Goal: Transaction & Acquisition: Book appointment/travel/reservation

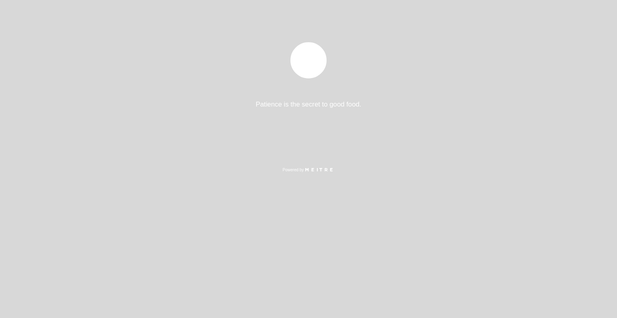
select select "es"
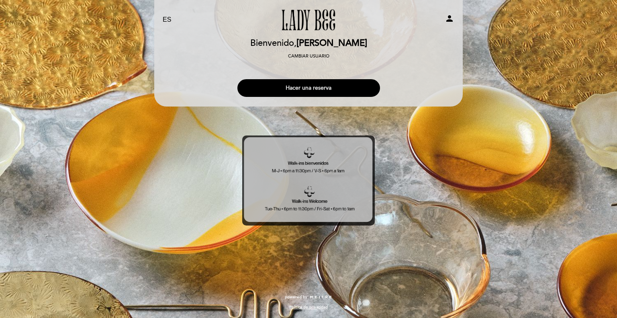
click at [300, 92] on button "Hacer una reserva" at bounding box center [308, 88] width 143 height 18
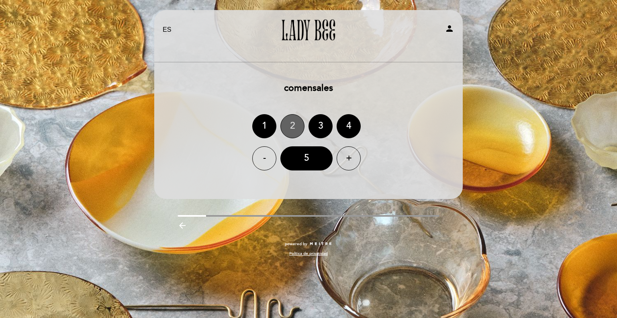
click at [299, 130] on div "2" at bounding box center [292, 126] width 24 height 24
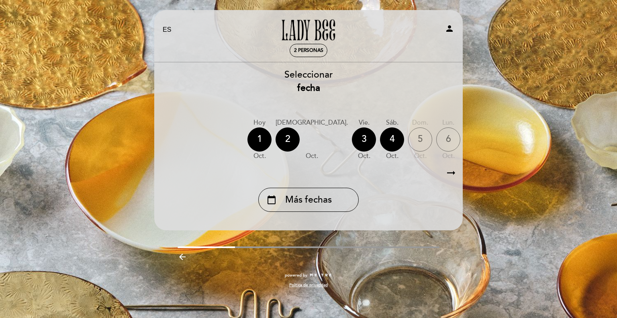
click at [464, 141] on div "7" at bounding box center [476, 139] width 24 height 24
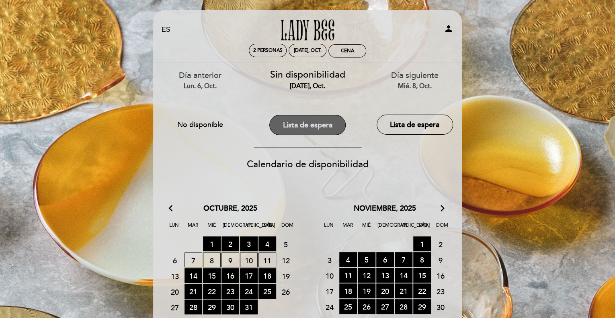
click at [293, 124] on button "Lista de espera" at bounding box center [307, 125] width 76 height 20
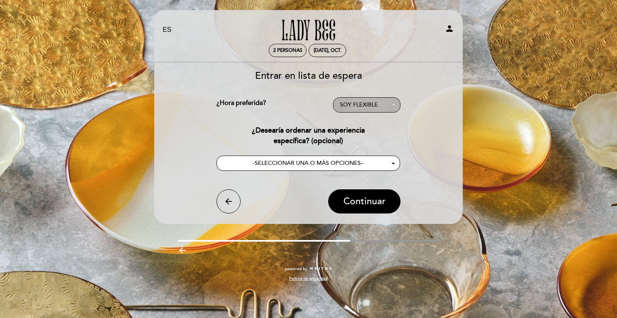
click at [361, 104] on span "SOY FLEXIBLE" at bounding box center [359, 104] width 38 height 7
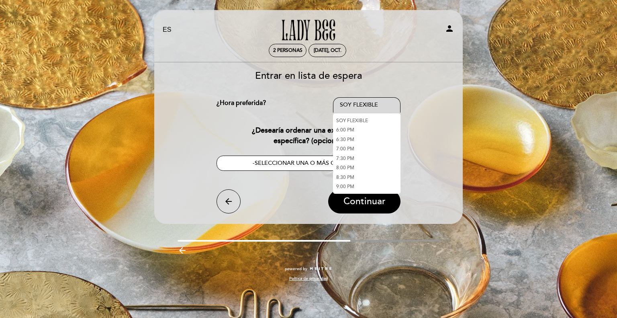
click at [361, 104] on span "SOY FLEXIBLE" at bounding box center [359, 104] width 38 height 7
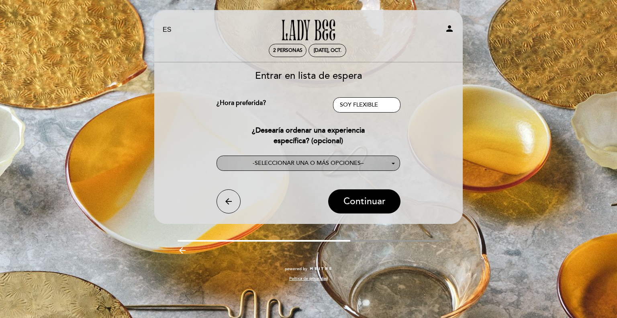
click at [314, 160] on span "SELECCIONAR UNA O MÁS OPCIONES" at bounding box center [308, 162] width 106 height 7
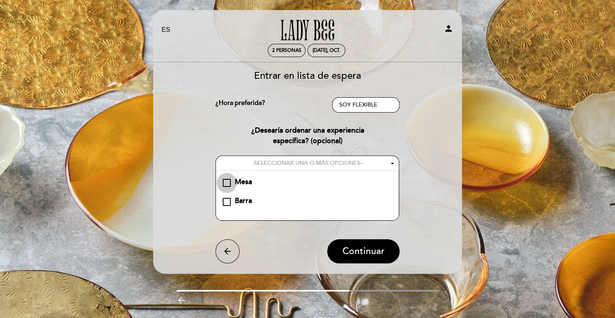
click at [225, 185] on div "Mesa" at bounding box center [227, 183] width 8 height 8
click at [225, 204] on div "Barra" at bounding box center [227, 202] width 8 height 8
click at [366, 251] on span "Continuar" at bounding box center [363, 250] width 42 height 11
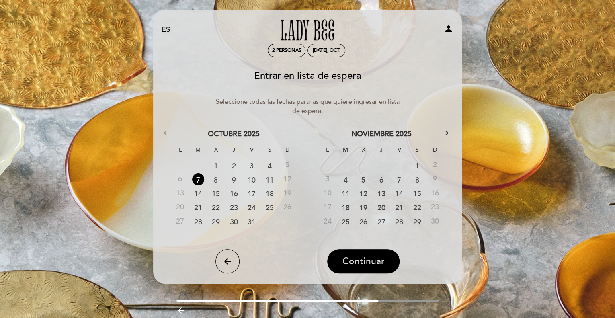
click at [359, 259] on span "Continuar" at bounding box center [363, 260] width 42 height 11
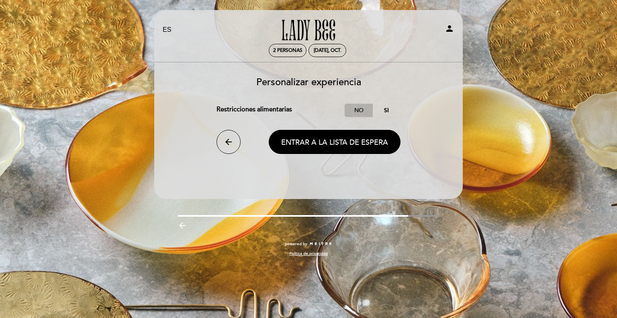
click at [353, 110] on label "No" at bounding box center [359, 110] width 28 height 13
click at [314, 143] on span "Entrar a la lista de espera" at bounding box center [334, 142] width 107 height 9
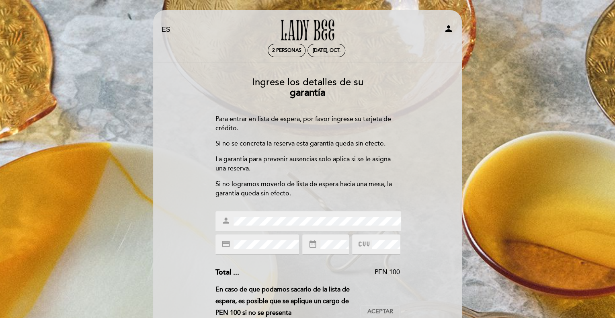
click at [266, 140] on p "Si no se concreta la reserva esta garantía queda sin efecto." at bounding box center [307, 143] width 184 height 9
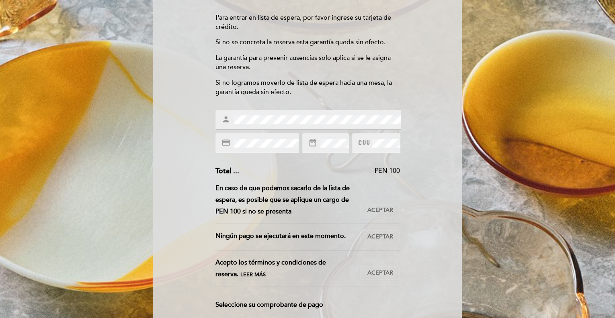
scroll to position [112, 0]
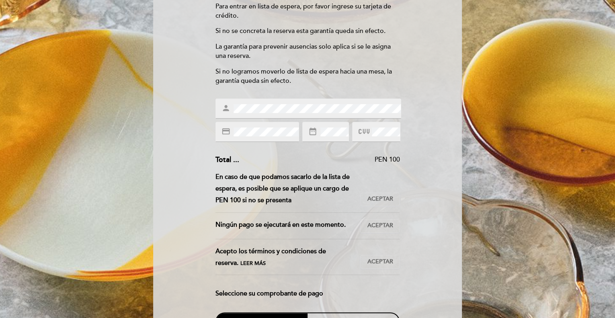
click at [417, 189] on div "Ingrese los detalles de su garantía Para confirmar esta reserva, por favor ingr…" at bounding box center [307, 203] width 297 height 490
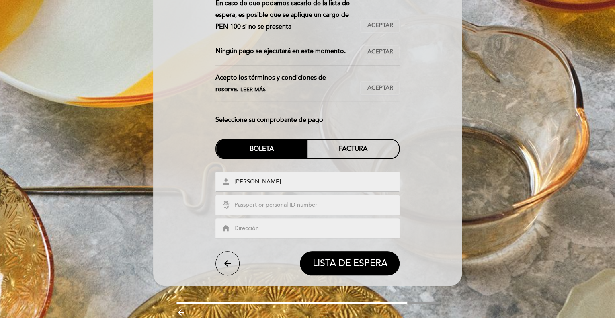
scroll to position [289, 0]
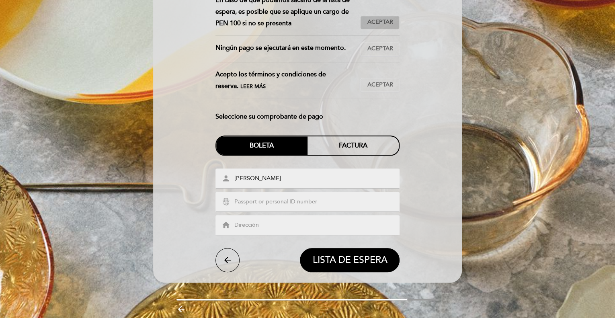
click at [374, 25] on span "Aceptar" at bounding box center [380, 22] width 26 height 8
click at [383, 45] on span "Aceptar" at bounding box center [380, 49] width 26 height 8
click at [382, 85] on span "Aceptar" at bounding box center [380, 85] width 26 height 8
click at [267, 202] on input "text" at bounding box center [316, 201] width 167 height 9
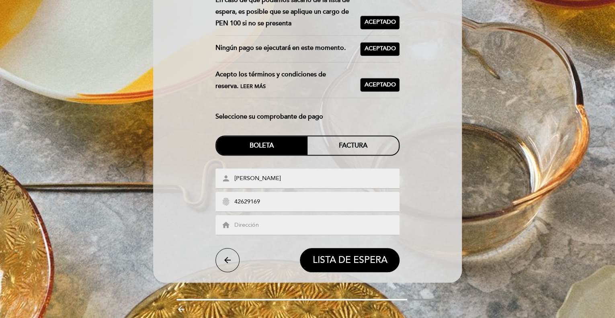
type input "42629169"
type input "SJM"
click at [329, 262] on span "LISTA DE ESPERA" at bounding box center [349, 259] width 75 height 11
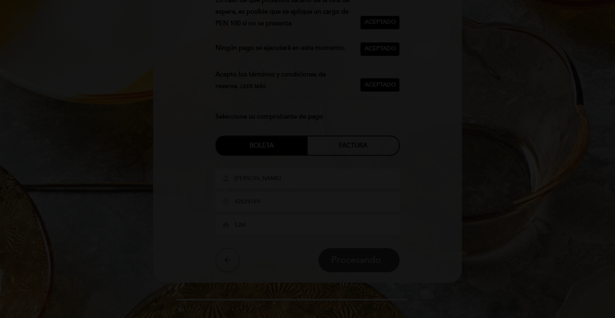
scroll to position [0, 0]
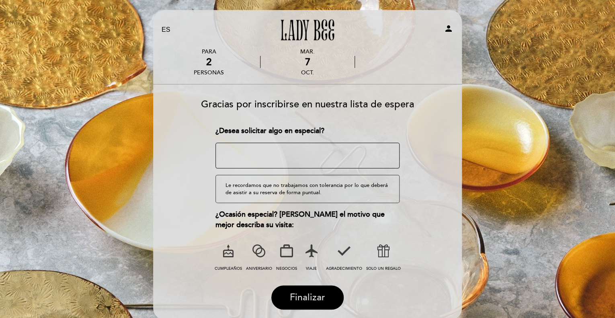
click at [300, 295] on span "Finalizar" at bounding box center [307, 297] width 35 height 11
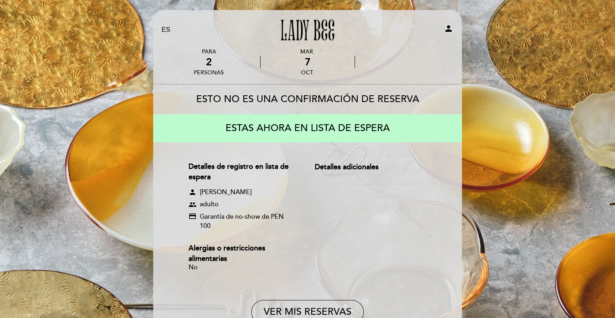
click at [326, 213] on div "Detalles de registro en lista de espera person [PERSON_NAME] group adulto credi…" at bounding box center [307, 217] width 238 height 125
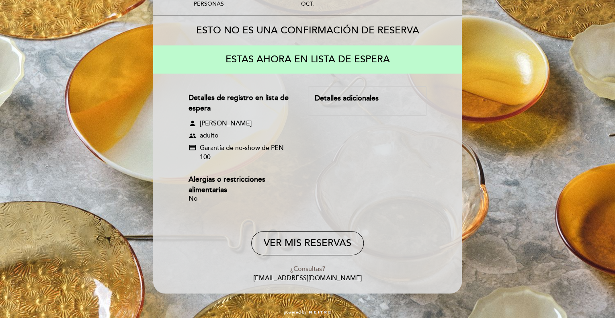
scroll to position [67, 0]
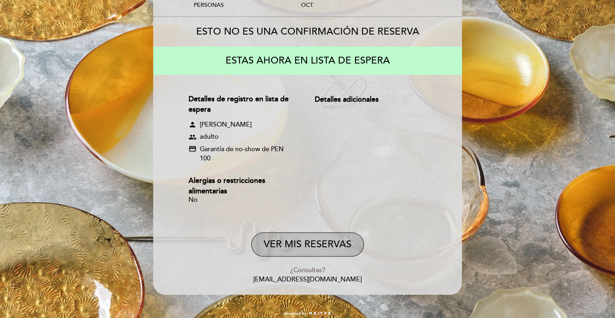
click at [302, 247] on button "VER MIS RESERVAS" at bounding box center [307, 244] width 112 height 24
select select "es"
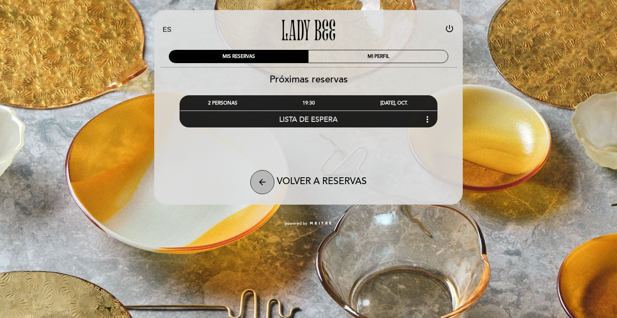
click at [261, 192] on button "arrow_back" at bounding box center [262, 182] width 24 height 24
select select "es"
